Goal: Task Accomplishment & Management: Complete application form

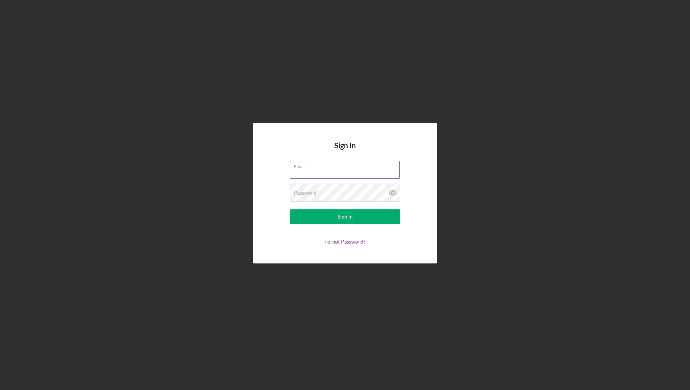
type input "info@ns6visions.com"
click at [345, 217] on button "Sign In" at bounding box center [345, 216] width 110 height 15
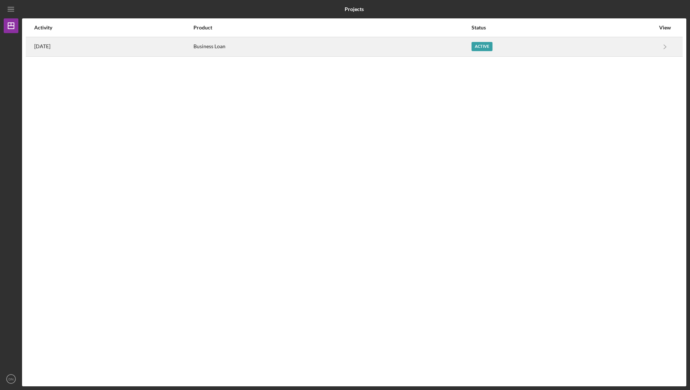
click at [493, 45] on div "Active" at bounding box center [482, 46] width 21 height 9
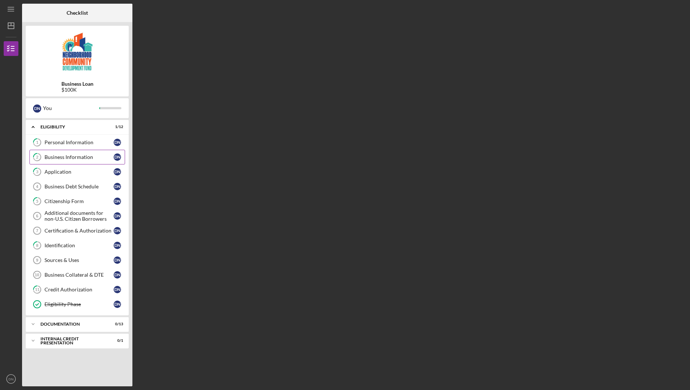
click at [71, 156] on div "Business Information" at bounding box center [79, 157] width 69 height 6
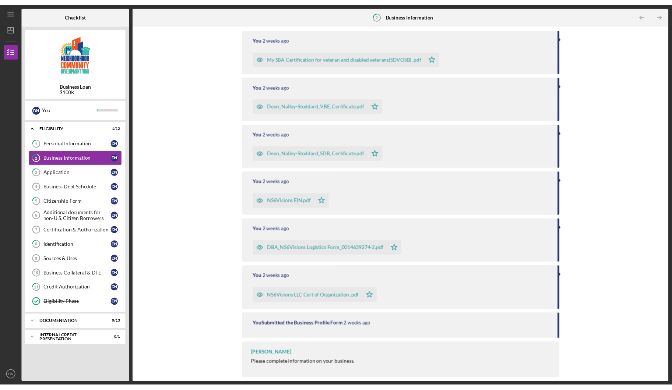
scroll to position [85, 0]
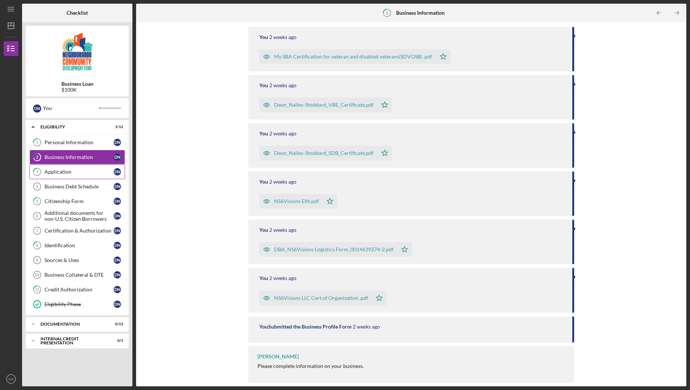
click at [61, 174] on div "Application" at bounding box center [79, 172] width 69 height 6
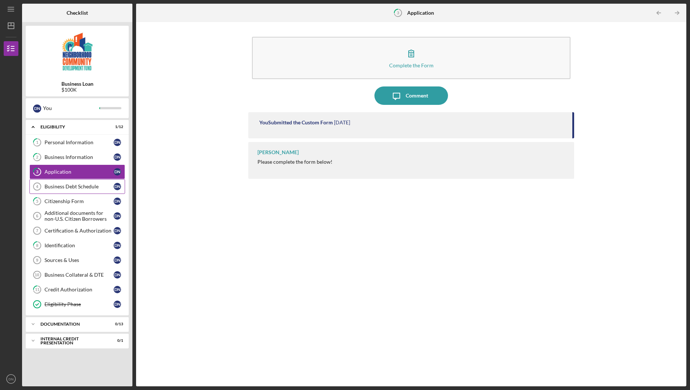
click at [69, 191] on link "Business Debt Schedule 4 Business Debt Schedule D N" at bounding box center [77, 186] width 96 height 15
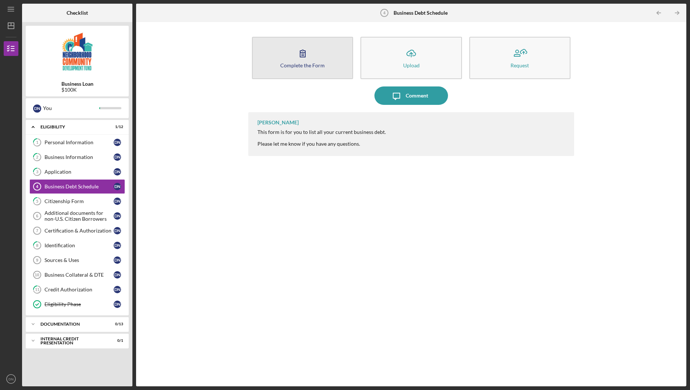
click at [311, 50] on button "Complete the Form Form" at bounding box center [302, 58] width 101 height 42
click at [311, 50] on body "Icon/Menu Business Debt Schedule 4 Business Debt Schedule Checklist Business Lo…" at bounding box center [345, 195] width 690 height 390
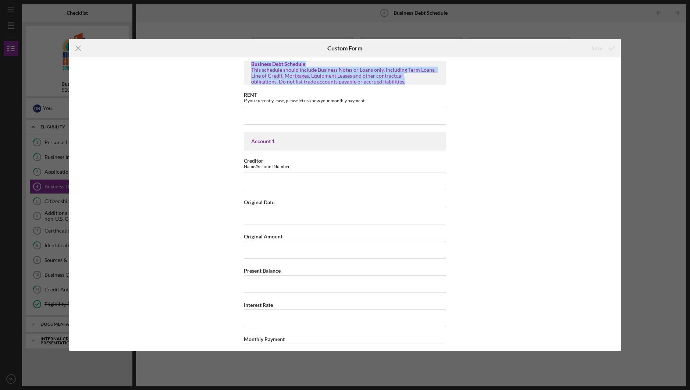
drag, startPoint x: 249, startPoint y: 65, endPoint x: 410, endPoint y: 82, distance: 161.3
click at [410, 82] on div "Business Debt Schedule This schedule should include Business Notes or Loans onl…" at bounding box center [345, 73] width 202 height 24
copy div "Business Debt Schedule This schedule should include Business Notes or Loans onl…"
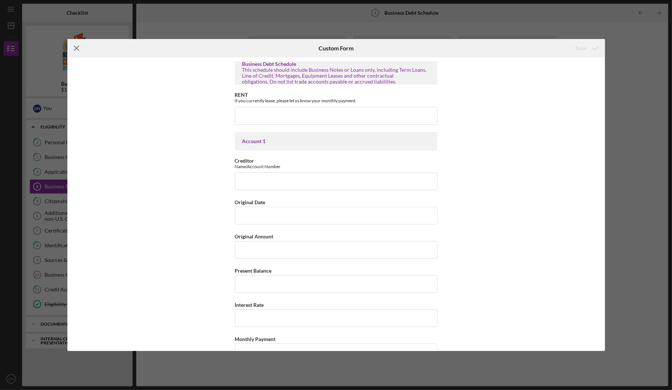
click at [77, 49] on line at bounding box center [76, 48] width 5 height 5
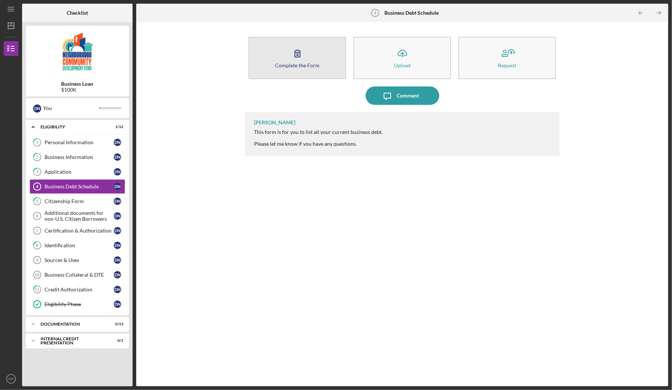
click at [327, 56] on button "Complete the Form Form" at bounding box center [297, 58] width 98 height 42
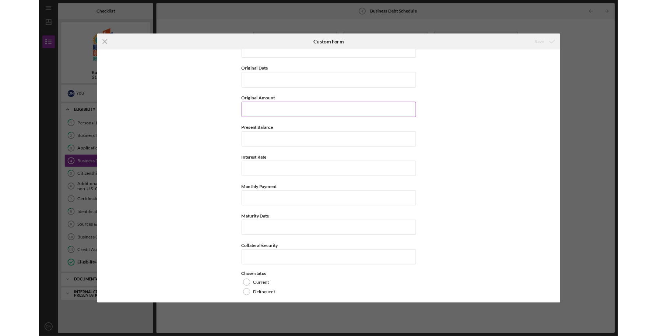
scroll to position [1834, 0]
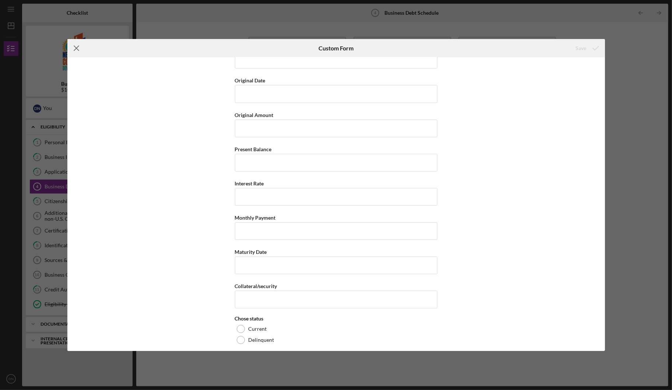
click at [77, 49] on line at bounding box center [76, 48] width 5 height 5
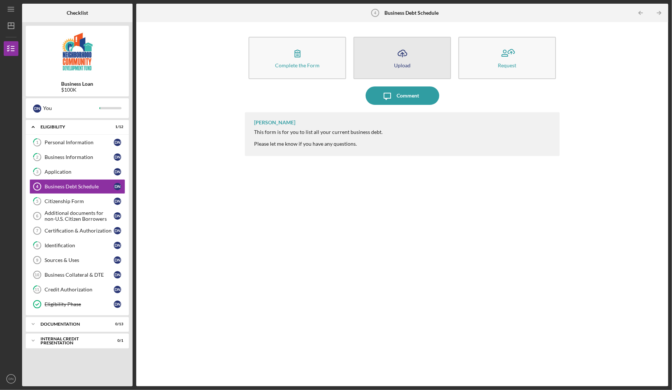
click at [404, 57] on icon "Icon/Upload" at bounding box center [402, 53] width 18 height 18
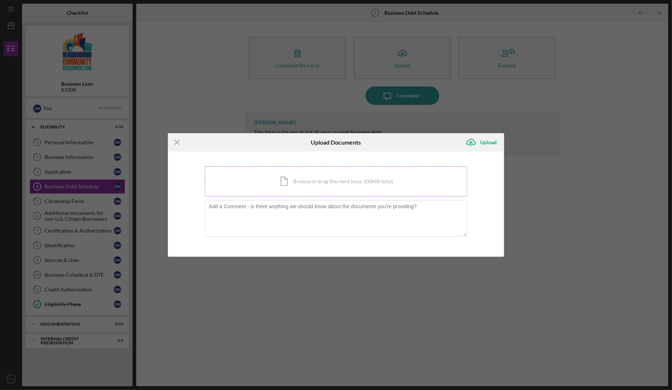
click at [330, 183] on div "Icon/Document Browse or drag files here (max 100MB total) Tap to choose files o…" at bounding box center [336, 181] width 262 height 30
click at [283, 181] on div "Icon/Document Browse or drag files here (max 100MB total) Tap to choose files o…" at bounding box center [336, 181] width 262 height 30
click at [279, 174] on div "Icon/Document Browse or drag files here (max 100MB total) Tap to choose files o…" at bounding box center [336, 181] width 262 height 30
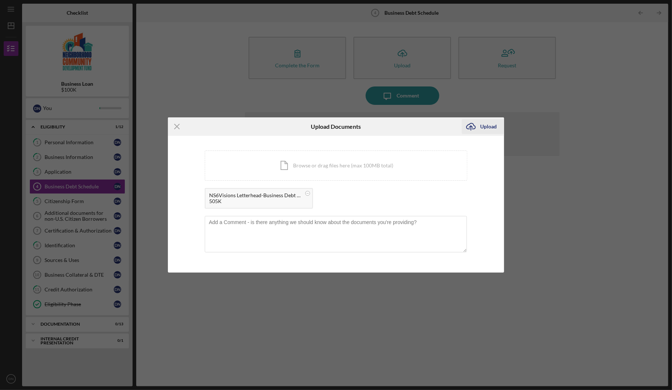
click at [483, 124] on div "Upload" at bounding box center [488, 126] width 17 height 15
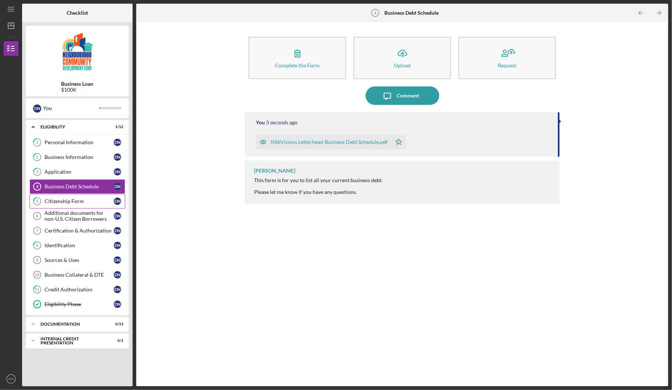
click at [62, 202] on div "Citizenship Form" at bounding box center [79, 201] width 69 height 6
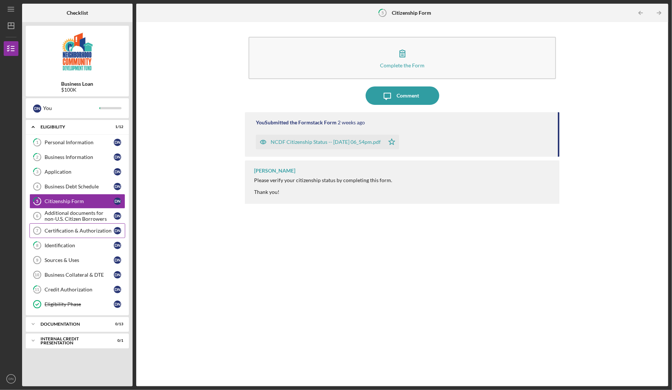
click at [71, 230] on div "Certification & Authorization" at bounding box center [79, 231] width 69 height 6
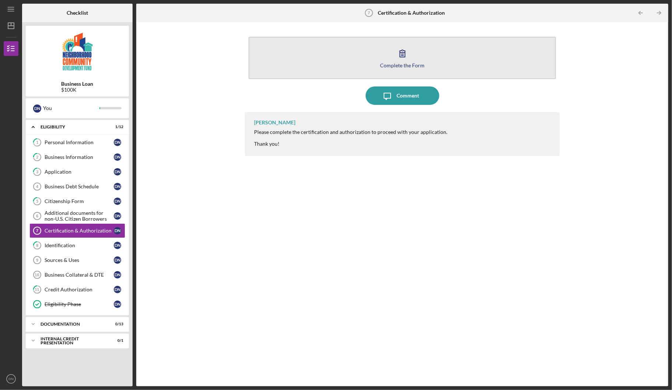
click at [403, 66] on div "Complete the Form" at bounding box center [402, 66] width 45 height 6
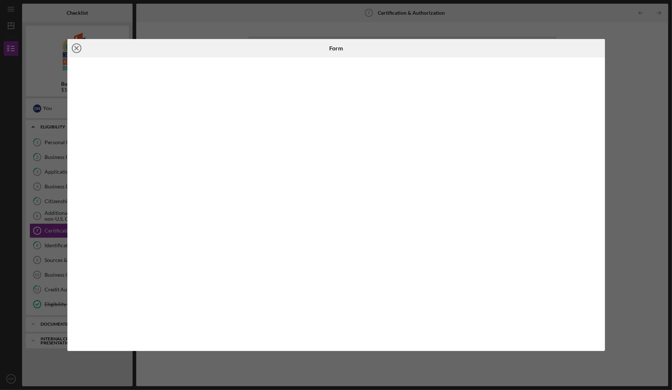
click at [75, 49] on icon "Icon/Close" at bounding box center [76, 48] width 18 height 18
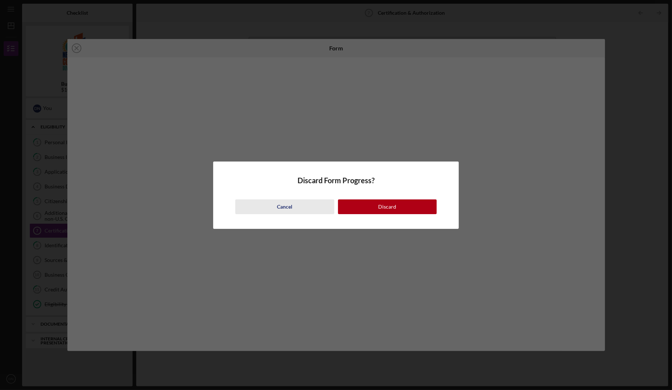
click at [297, 208] on button "Cancel" at bounding box center [284, 206] width 99 height 15
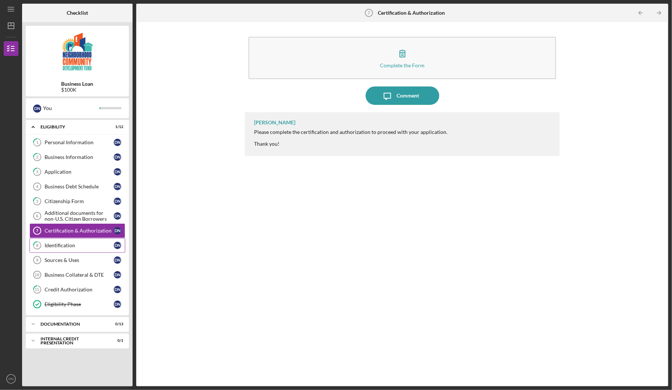
click at [59, 248] on div "Identification" at bounding box center [79, 246] width 69 height 6
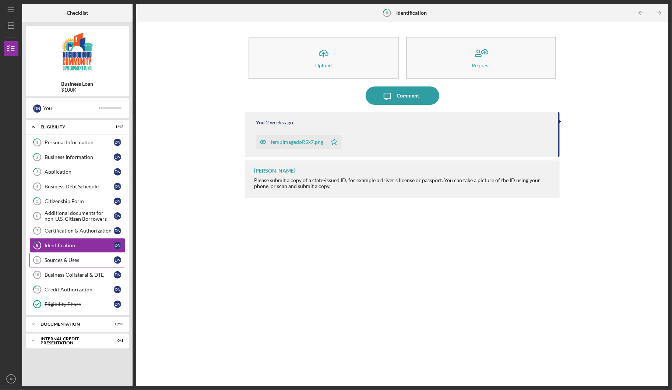
click at [61, 265] on link "Sources & Uses 9 Sources & Uses D N" at bounding box center [77, 260] width 96 height 15
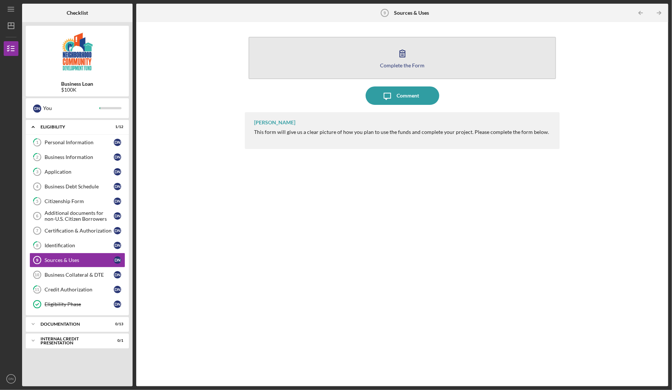
click at [413, 54] on button "Complete the Form Form" at bounding box center [401, 58] width 307 height 42
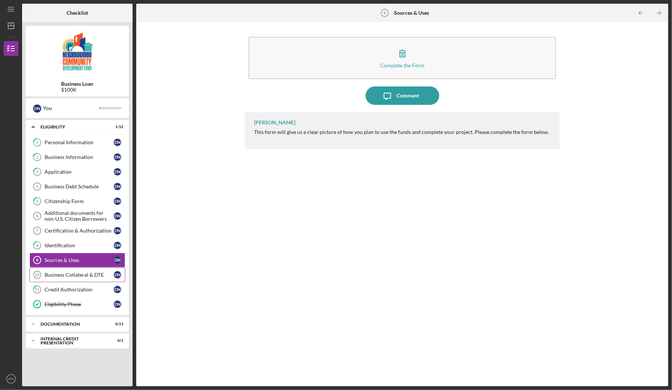
click at [67, 278] on div "Business Collateral & DTE" at bounding box center [79, 275] width 69 height 6
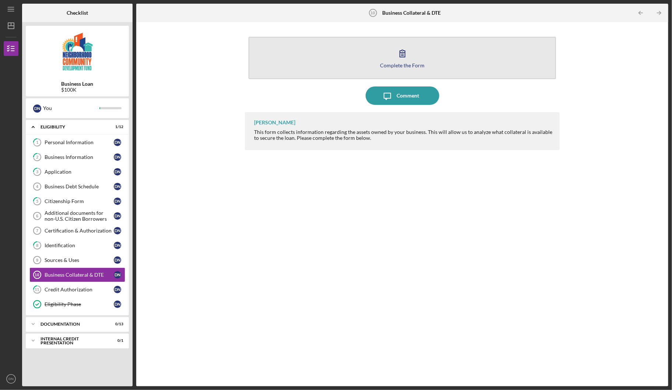
click at [399, 58] on icon "button" at bounding box center [402, 53] width 18 height 18
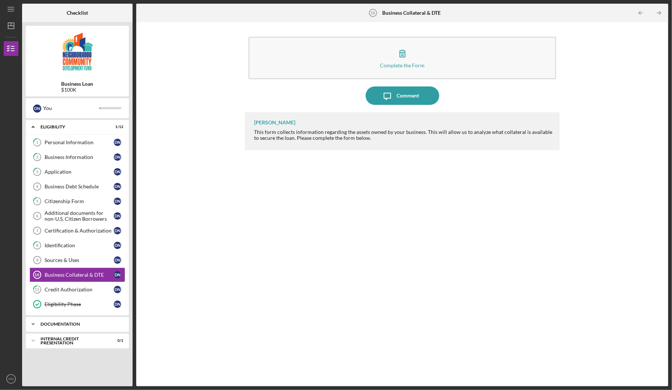
click at [33, 325] on icon "Icon/Expander" at bounding box center [33, 324] width 15 height 15
click at [62, 343] on div "Business History (DSCR)" at bounding box center [79, 340] width 69 height 6
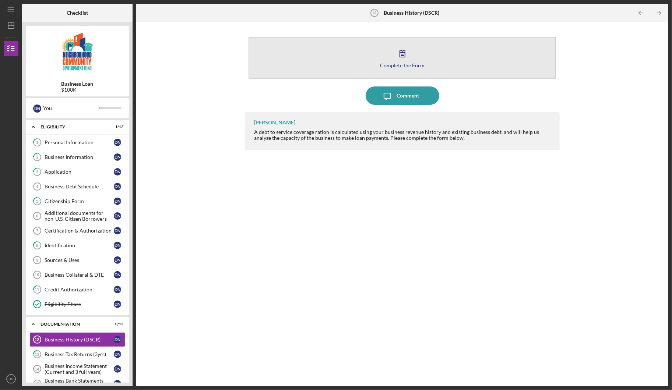
click at [400, 55] on icon "button" at bounding box center [402, 53] width 5 height 7
